Goal: Task Accomplishment & Management: Complete application form

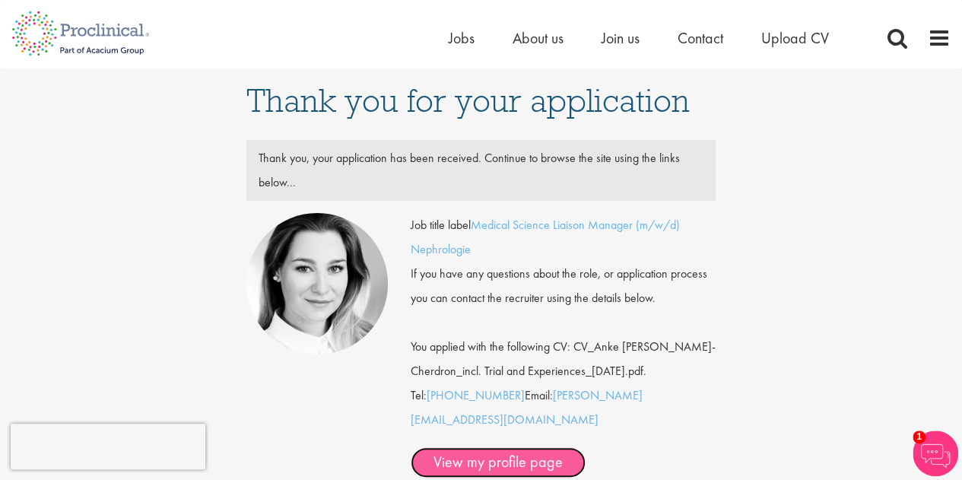
click at [553, 447] on link "View my profile page" at bounding box center [498, 462] width 175 height 30
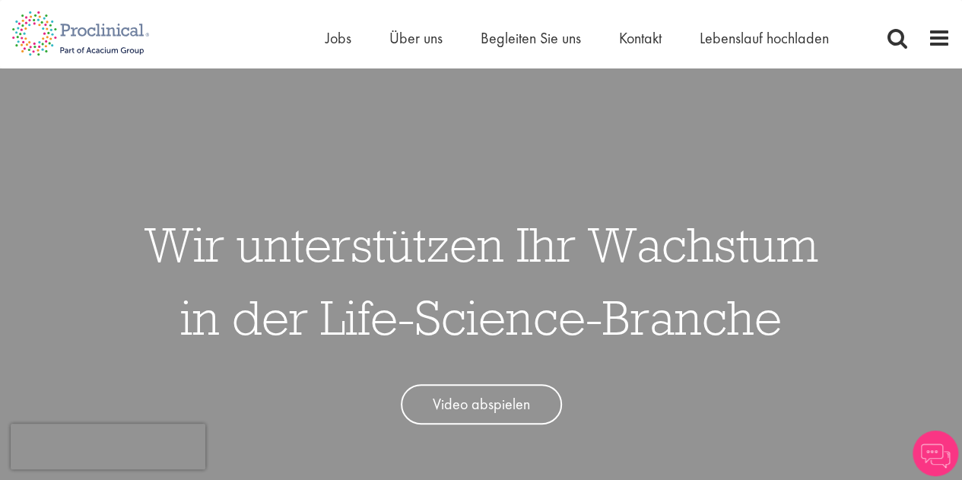
click at [460, 42] on ul "Heim Jobs Über uns Begleiten Sie uns Kontakt Lebenslauf hochladen" at bounding box center [597, 38] width 542 height 23
click at [336, 44] on font "Jobs" at bounding box center [339, 38] width 26 height 20
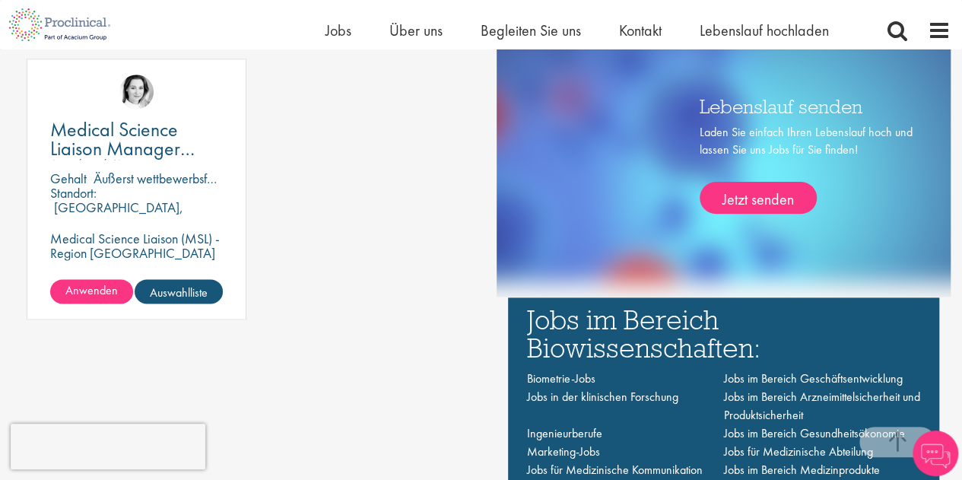
scroll to position [896, 0]
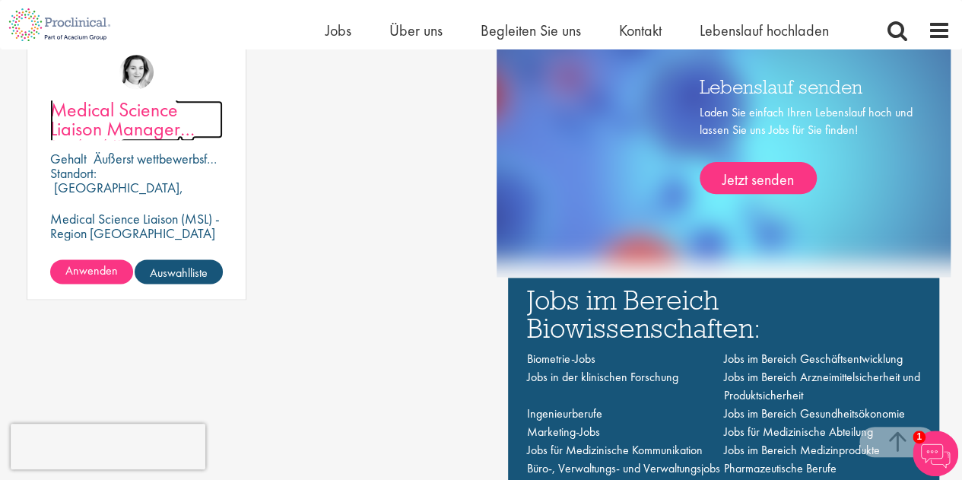
click at [122, 130] on font "Medical Science Liaison Manager (m/w/d) Nephrologie" at bounding box center [122, 138] width 145 height 83
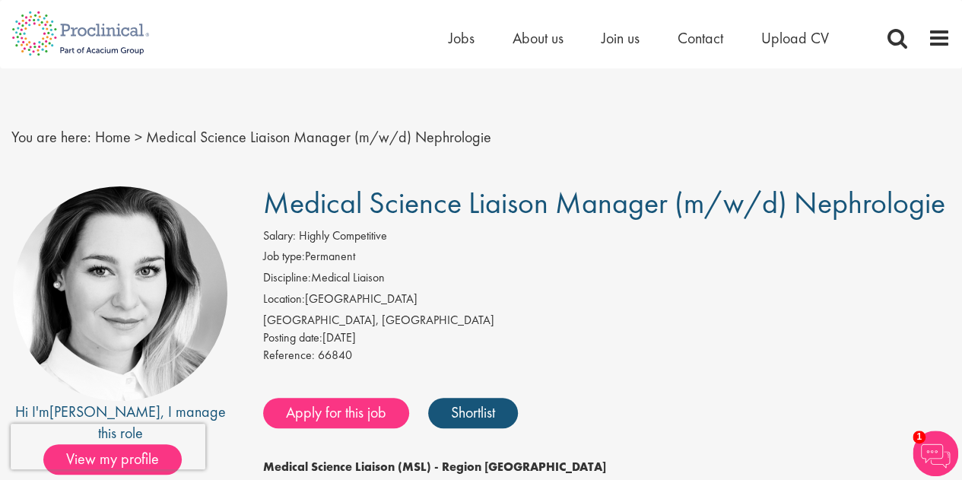
scroll to position [1, 0]
